Goal: Communication & Community: Answer question/provide support

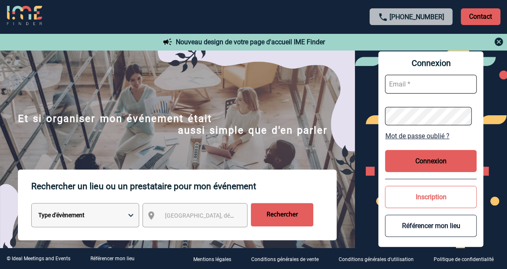
click at [404, 79] on input "text" at bounding box center [431, 84] width 92 height 19
type input "christelle.cirou@sanofi.com"
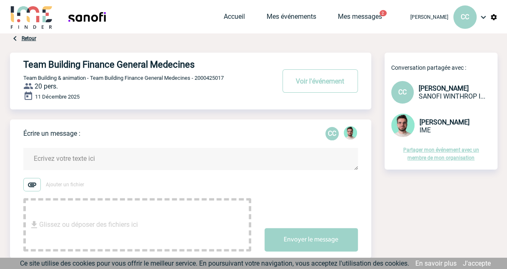
click at [115, 154] on textarea at bounding box center [190, 159] width 335 height 22
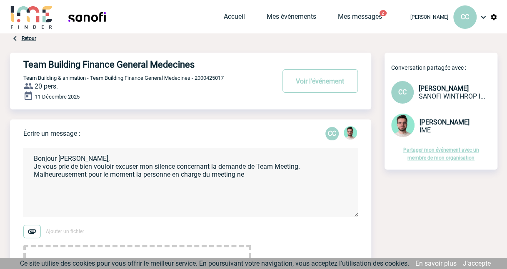
click at [91, 173] on textarea "Bonjour [PERSON_NAME], Je vous prie de bien vouloir excuser mon silence concern…" at bounding box center [190, 182] width 335 height 69
click at [104, 182] on textarea "Bonjour [PERSON_NAME], Je vous prie de bien vouloir excuser mon silence concern…" at bounding box center [190, 182] width 335 height 69
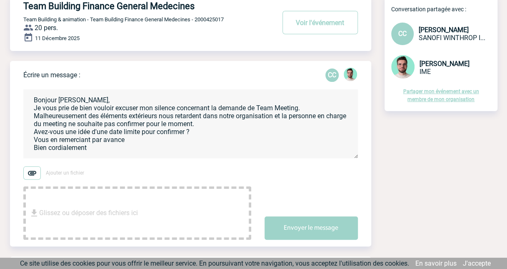
scroll to position [63, 0]
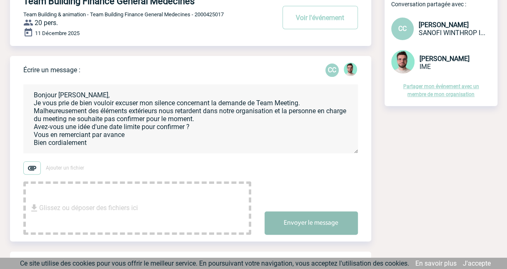
type textarea "Bonjour [PERSON_NAME], Je vous prie de bien vouloir excuser mon silence concern…"
click at [320, 216] on button "Envoyer le message" at bounding box center [311, 222] width 93 height 23
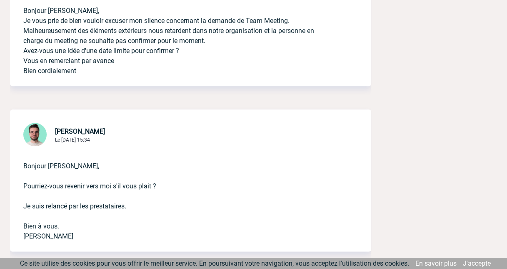
scroll to position [0, 0]
